Goal: Navigation & Orientation: Understand site structure

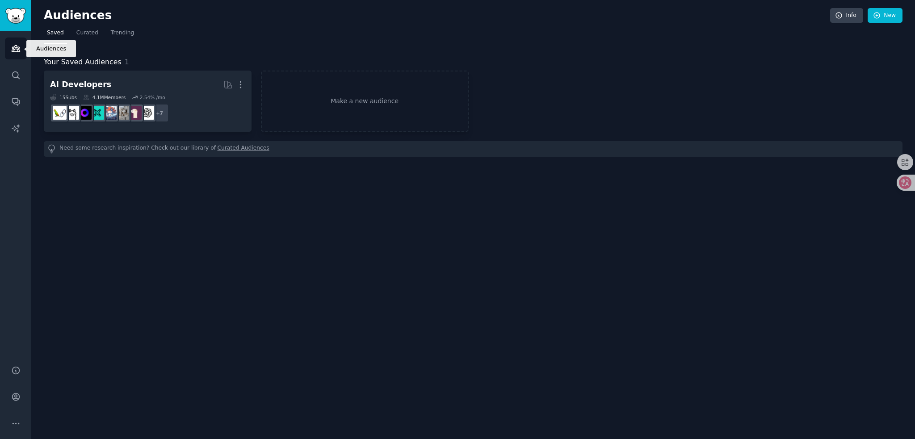
click at [13, 47] on icon "Sidebar" at bounding box center [16, 49] width 8 height 6
click at [12, 78] on icon "Sidebar" at bounding box center [15, 75] width 9 height 9
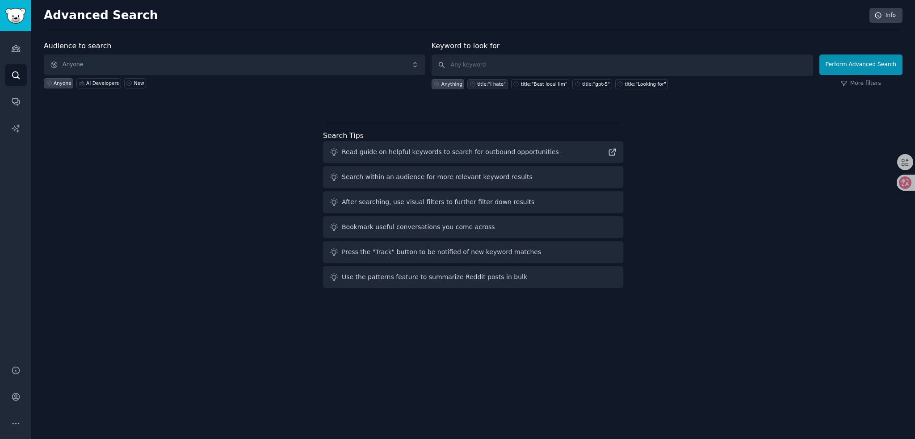
click at [493, 84] on div "title:"I hate"" at bounding box center [491, 84] width 29 height 6
click at [551, 83] on div "title:"Best local llm"" at bounding box center [544, 84] width 46 height 6
click at [588, 85] on div "title:"gpt-5"" at bounding box center [596, 84] width 28 height 6
click at [633, 85] on div "title:"Looking for"" at bounding box center [645, 84] width 41 height 6
type input "title:"Looking for""
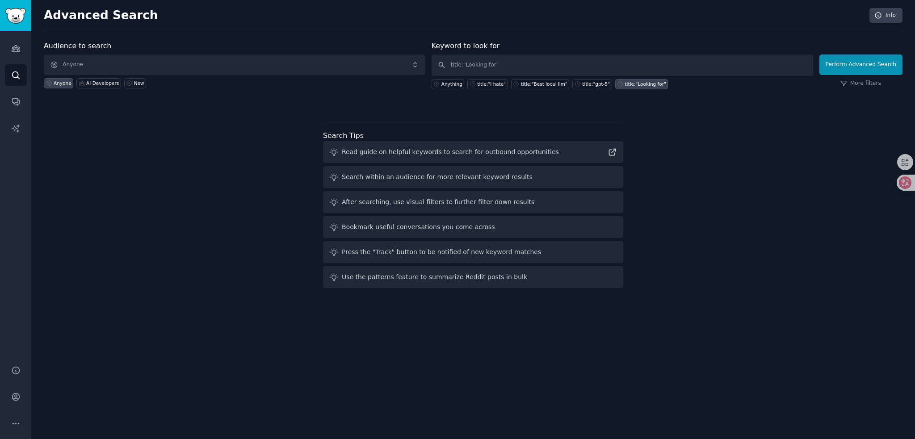
click at [443, 147] on div "Read guide on helpful keywords to search for outbound opportunities" at bounding box center [450, 151] width 217 height 9
click at [435, 151] on div "Read guide on helpful keywords to search for outbound opportunities" at bounding box center [450, 151] width 217 height 9
click at [611, 153] on icon at bounding box center [612, 151] width 9 height 9
click at [19, 104] on icon "Sidebar" at bounding box center [15, 102] width 7 height 7
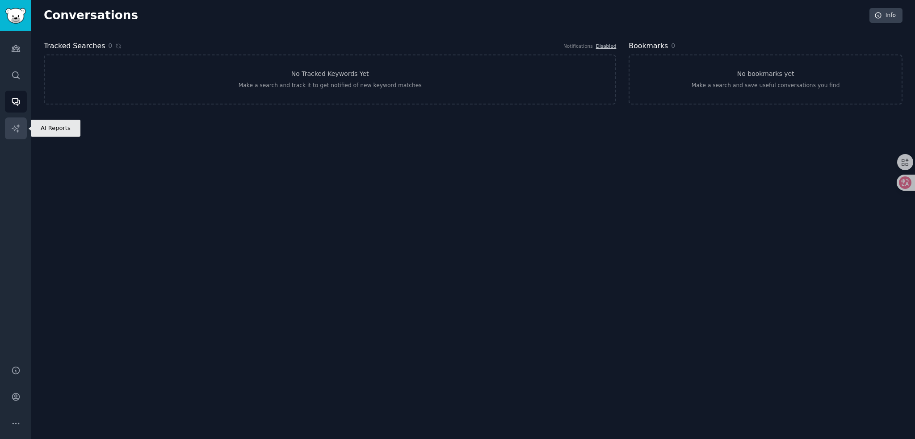
click at [17, 129] on icon "Sidebar" at bounding box center [15, 128] width 9 height 9
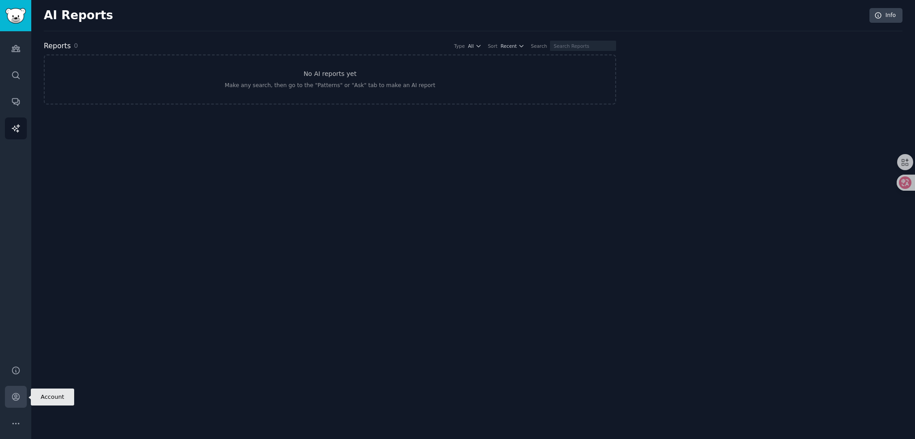
click at [22, 394] on link "Account" at bounding box center [16, 397] width 22 height 22
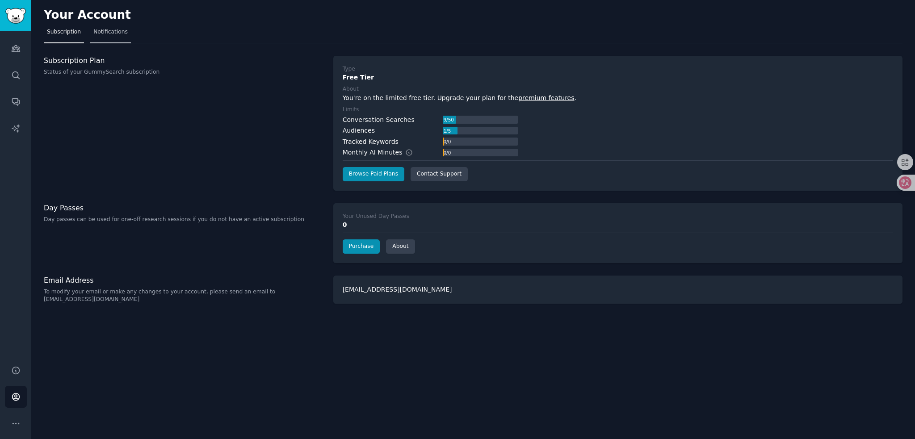
click at [111, 33] on span "Notifications" at bounding box center [110, 32] width 34 height 8
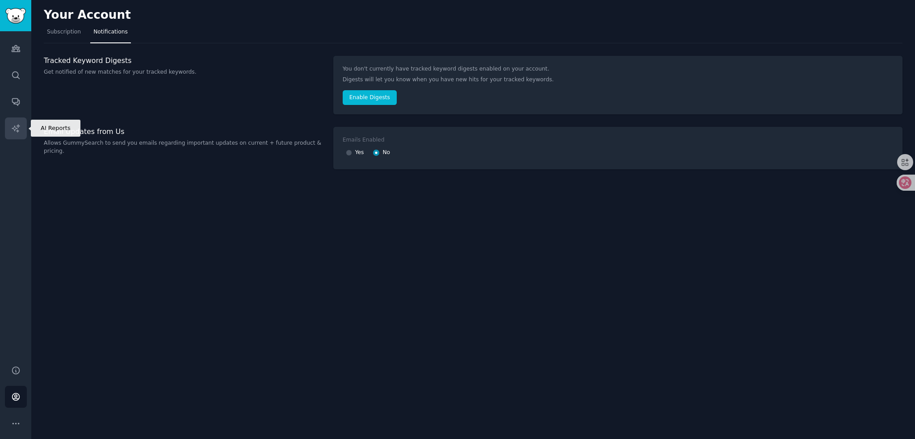
click at [13, 128] on icon "Sidebar" at bounding box center [16, 128] width 8 height 8
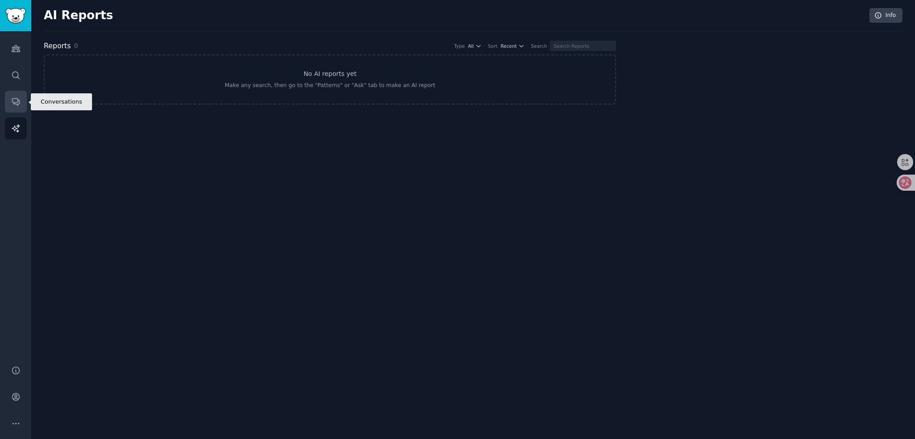
click at [13, 106] on icon "Sidebar" at bounding box center [15, 101] width 9 height 9
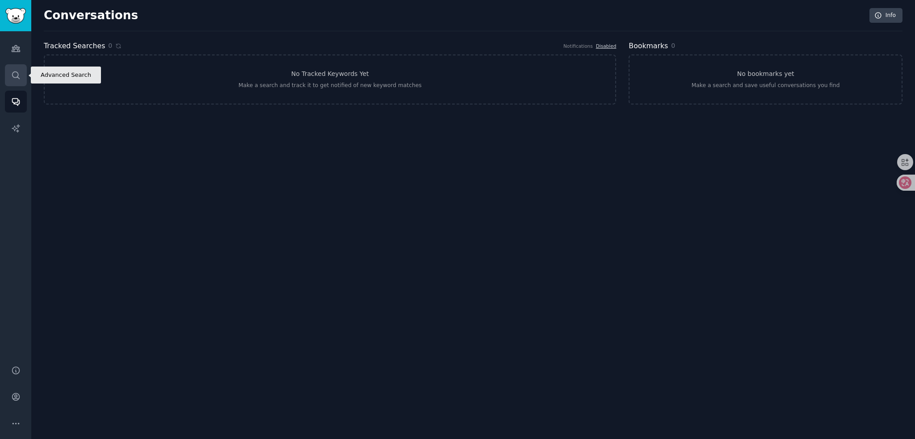
click at [17, 79] on icon "Sidebar" at bounding box center [15, 75] width 9 height 9
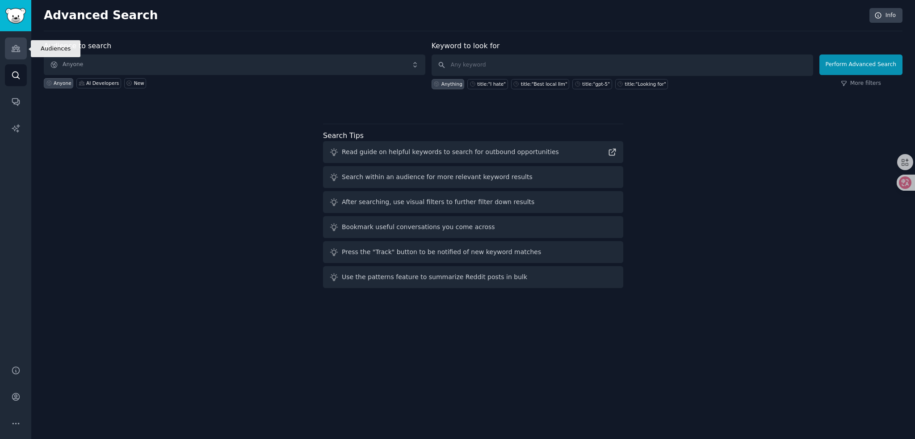
click at [16, 55] on link "Audiences" at bounding box center [16, 49] width 22 height 22
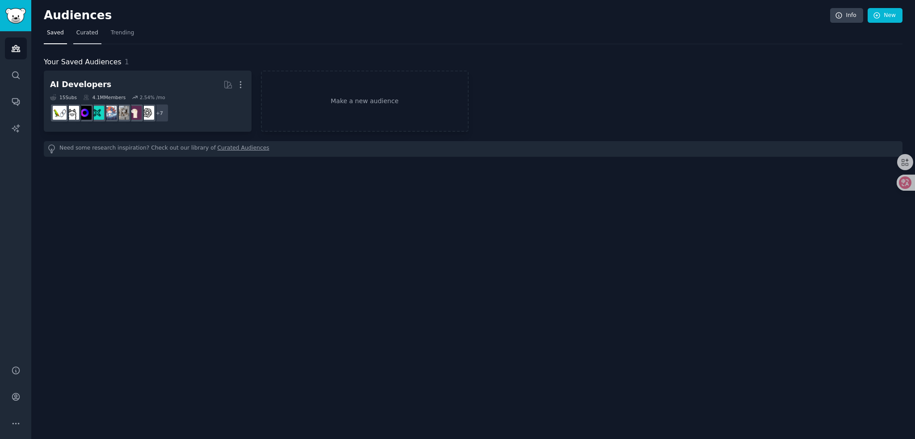
click at [91, 34] on span "Curated" at bounding box center [87, 33] width 22 height 8
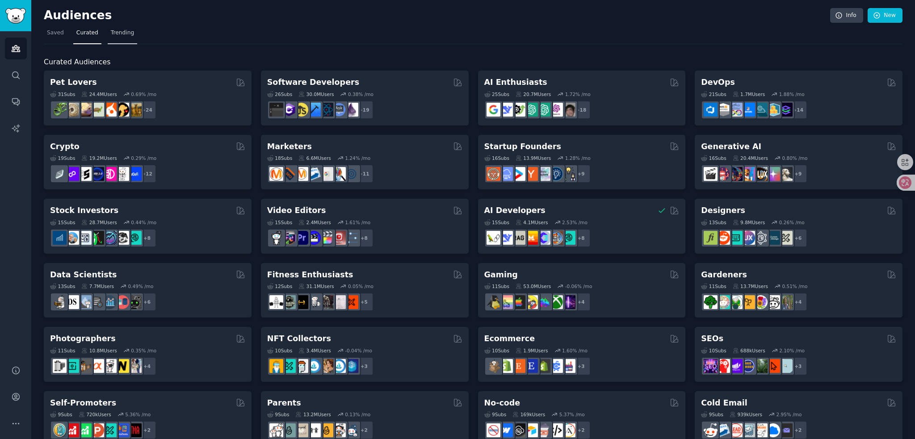
click at [122, 34] on span "Trending" at bounding box center [122, 33] width 23 height 8
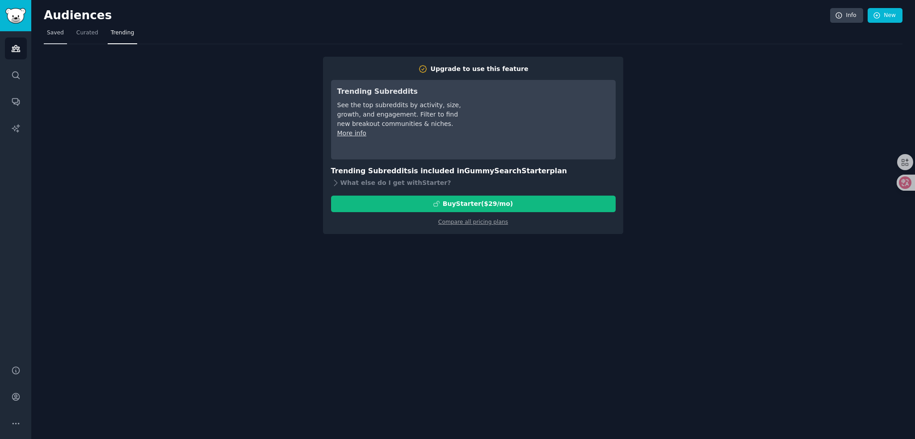
click at [57, 31] on span "Saved" at bounding box center [55, 33] width 17 height 8
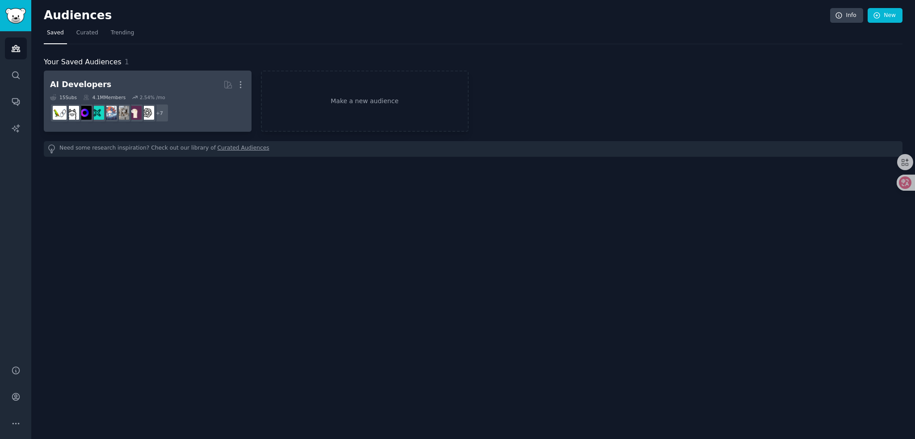
click at [192, 105] on dd "r/DeepSeek, r/LanguageTechnology, r/Rag, r/MistralAI, r/OpenSourceAI, r/llmops,…" at bounding box center [147, 113] width 195 height 25
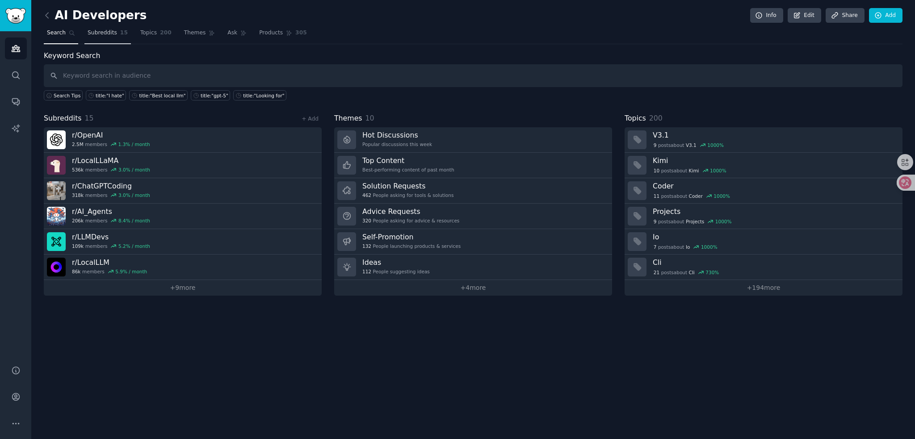
click at [102, 32] on span "Subreddits" at bounding box center [102, 33] width 29 height 8
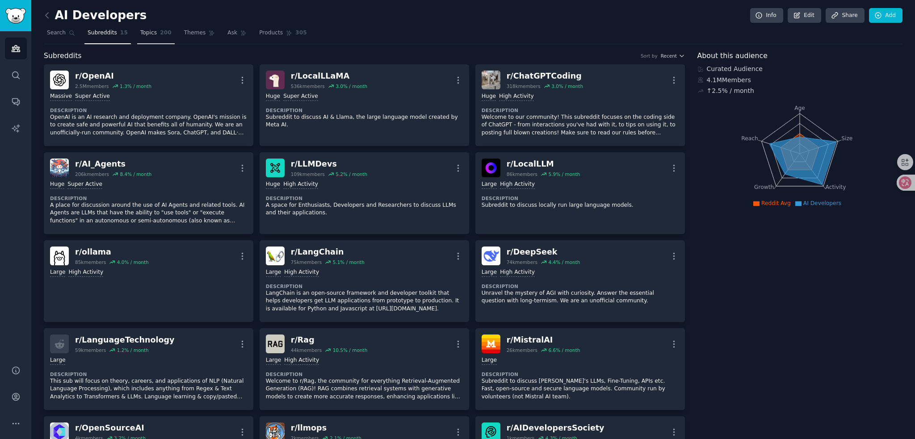
click at [156, 34] on link "Topics 200" at bounding box center [156, 35] width 38 height 18
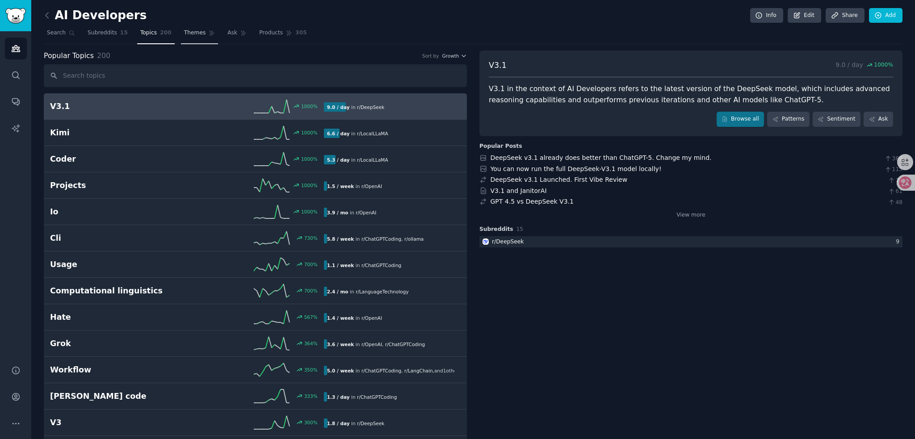
click at [184, 33] on span "Themes" at bounding box center [195, 33] width 22 height 8
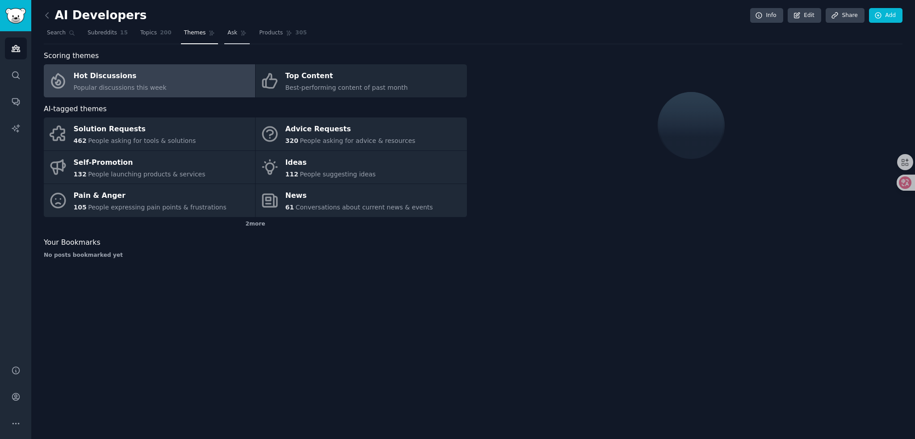
click at [228, 33] on span "Ask" at bounding box center [233, 33] width 10 height 8
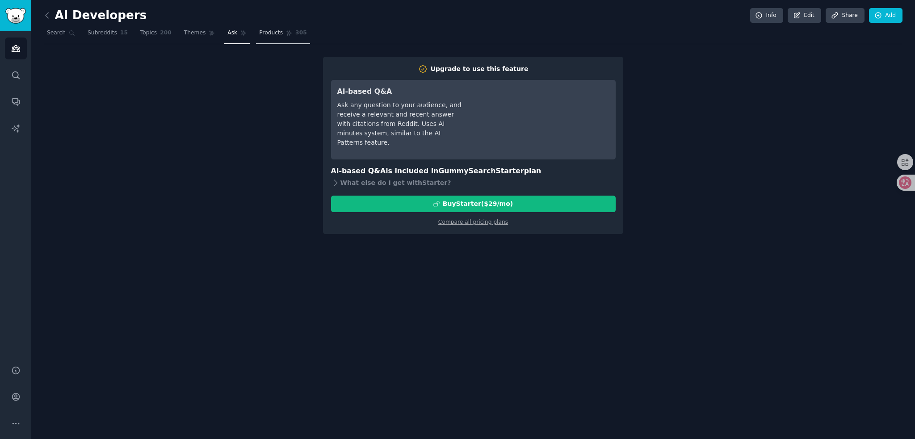
click at [262, 33] on span "Products" at bounding box center [271, 33] width 24 height 8
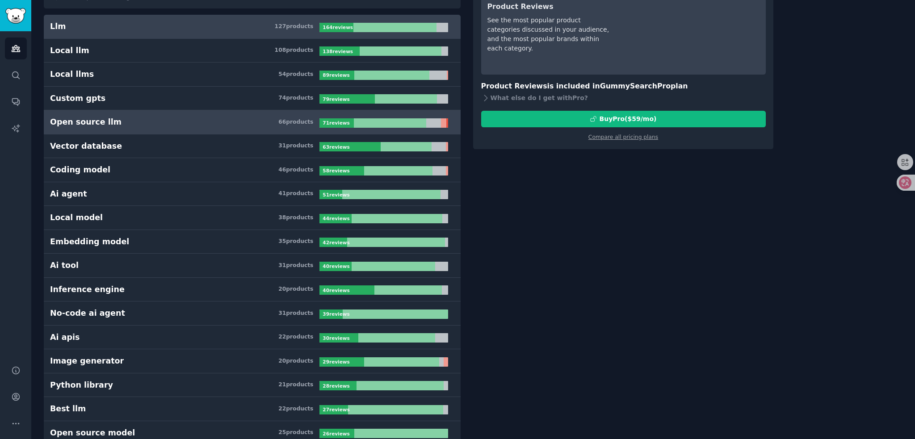
scroll to position [89, 0]
